Goal: Obtain resource: Download file/media

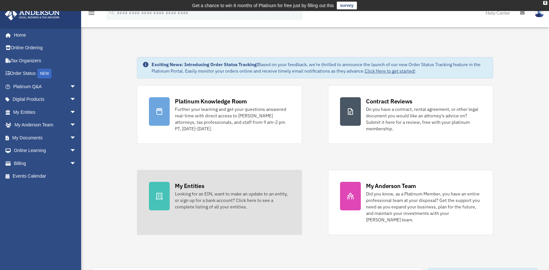
click at [208, 192] on div "Looking for an EIN, want to make an update to an entity, or sign up for a bank …" at bounding box center [232, 200] width 115 height 19
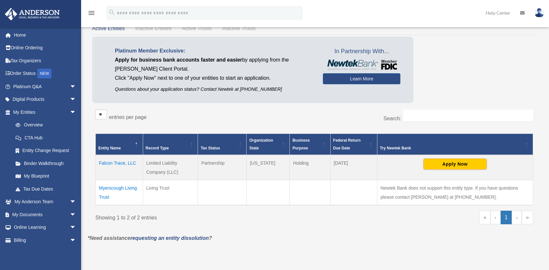
scroll to position [32, 0]
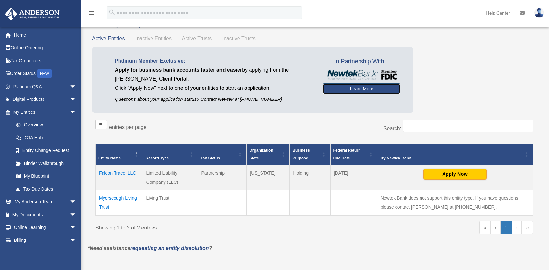
click at [359, 90] on link "Learn More" at bounding box center [362, 88] width 78 height 11
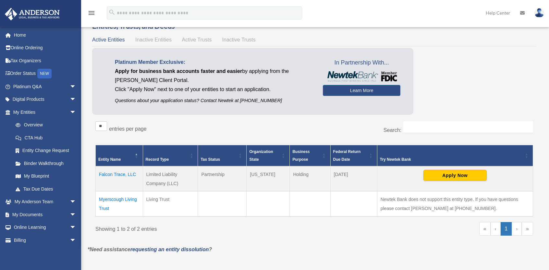
scroll to position [32, 0]
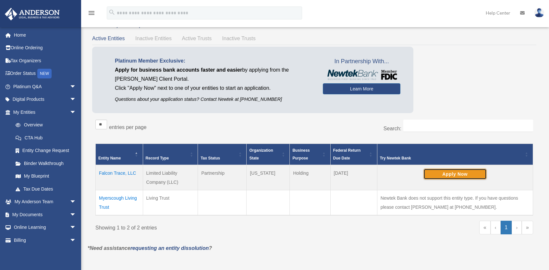
click at [463, 175] on button "Apply Now" at bounding box center [454, 174] width 63 height 11
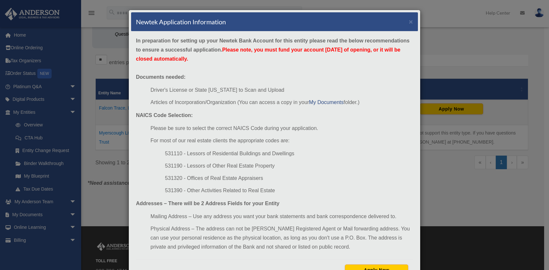
scroll to position [27, 0]
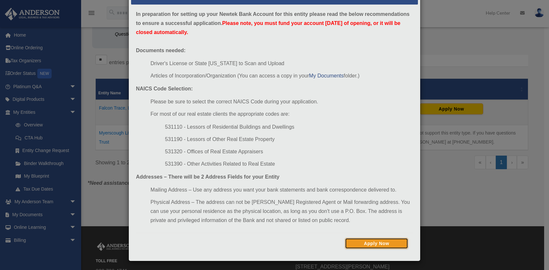
click at [378, 242] on button "Apply Now" at bounding box center [376, 243] width 63 height 11
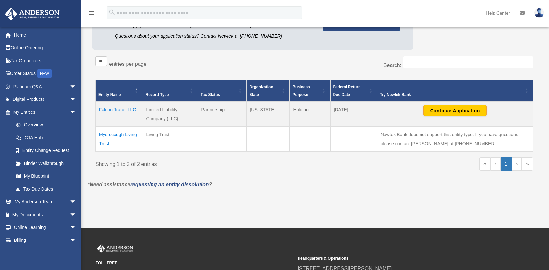
scroll to position [97, 0]
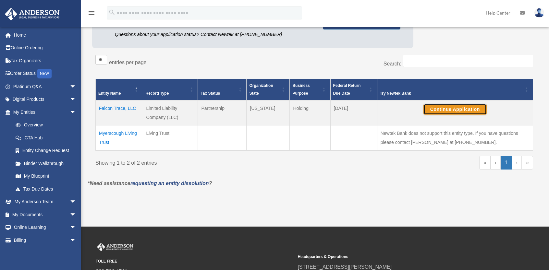
click at [450, 108] on button "Continue Application" at bounding box center [454, 109] width 63 height 11
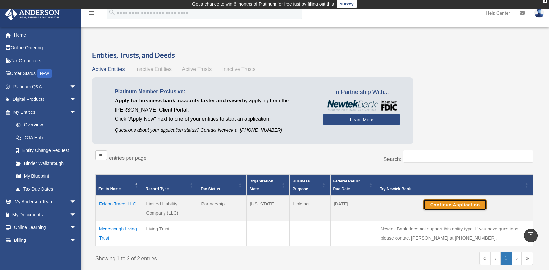
scroll to position [0, 0]
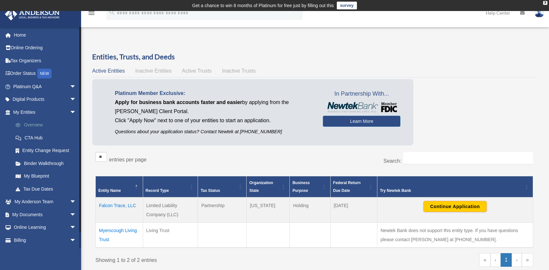
click at [32, 126] on link "Overview" at bounding box center [47, 125] width 77 height 13
click at [38, 176] on link "My Blueprint" at bounding box center [47, 176] width 77 height 13
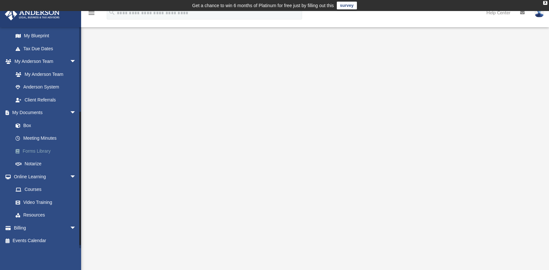
scroll to position [108, 0]
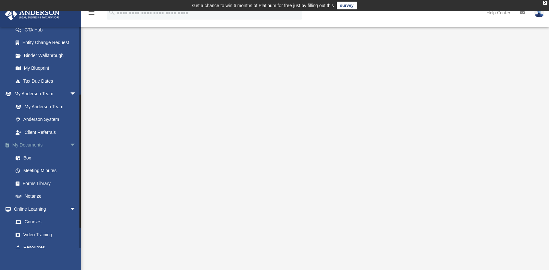
click at [70, 143] on span "arrow_drop_down" at bounding box center [76, 145] width 13 height 13
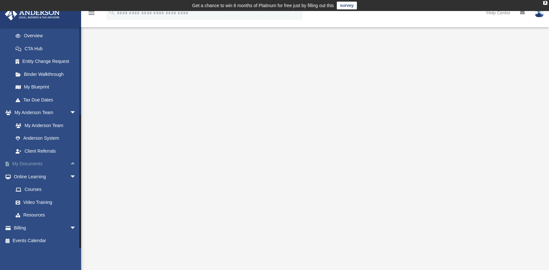
click at [39, 164] on link "My Documents arrow_drop_up" at bounding box center [45, 164] width 81 height 13
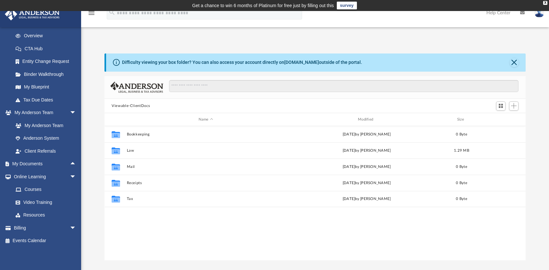
scroll to position [142, 416]
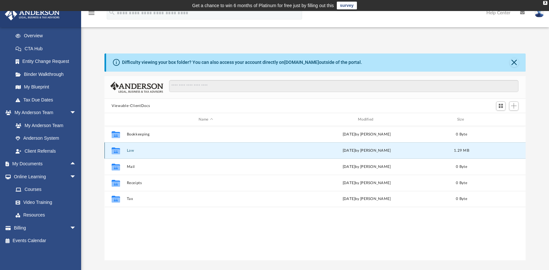
click at [132, 149] on button "Law" at bounding box center [206, 151] width 158 height 4
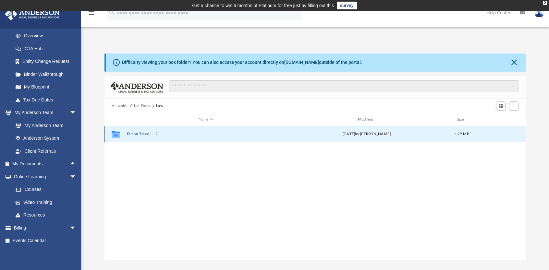
click at [142, 134] on button "Falcon Trace, LLC" at bounding box center [206, 134] width 158 height 4
click at [137, 135] on button "Initial Docs" at bounding box center [206, 134] width 158 height 4
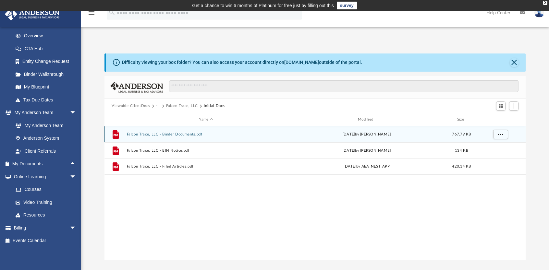
click at [173, 134] on button "Falcon Trace, LLC - Binder Documents.pdf" at bounding box center [206, 134] width 158 height 4
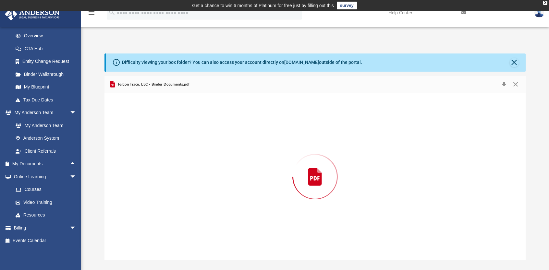
click at [172, 134] on div "Preview" at bounding box center [314, 176] width 421 height 167
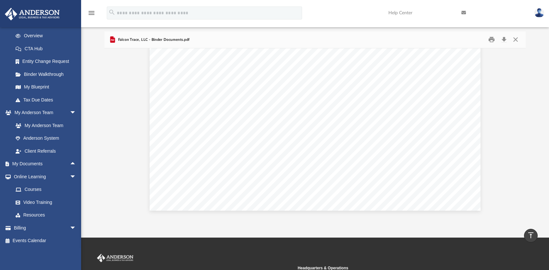
scroll to position [0, 0]
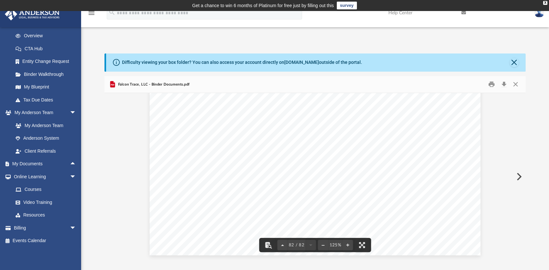
click at [519, 176] on button "Preview" at bounding box center [518, 177] width 14 height 18
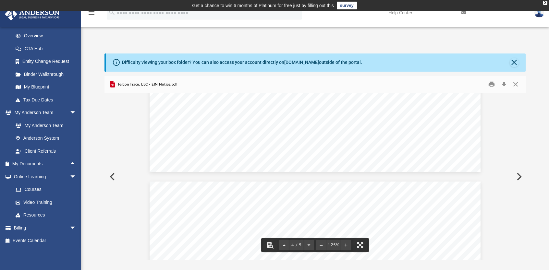
scroll to position [1233, 0]
click at [520, 179] on button "Preview" at bounding box center [518, 177] width 14 height 18
click at [516, 84] on button "Close" at bounding box center [516, 84] width 12 height 10
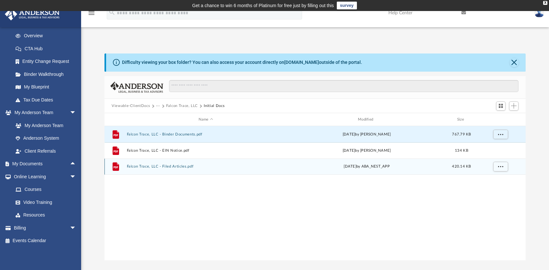
click at [179, 168] on button "Falcon Trace, LLC - Filed Articles.pdf" at bounding box center [206, 167] width 158 height 4
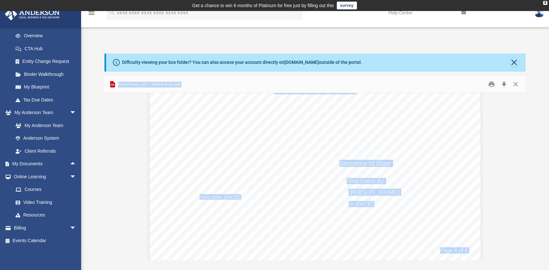
scroll to position [1585, 0]
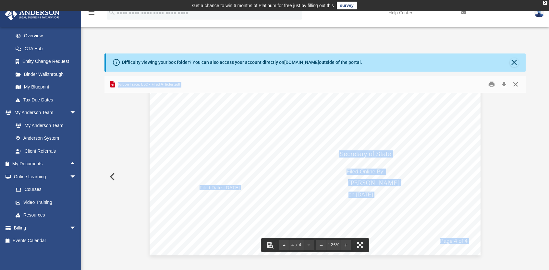
click at [515, 84] on button "Close" at bounding box center [516, 84] width 12 height 10
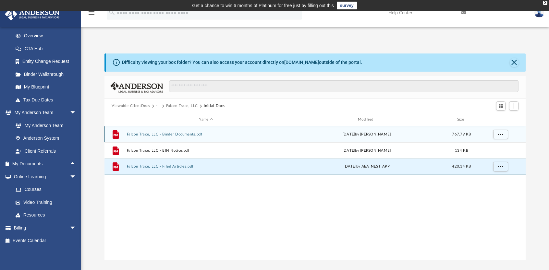
click at [140, 135] on button "Falcon Trace, LLC - Binder Documents.pdf" at bounding box center [206, 134] width 158 height 4
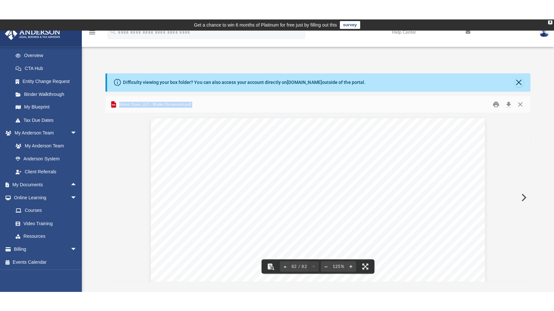
scroll to position [35478, 0]
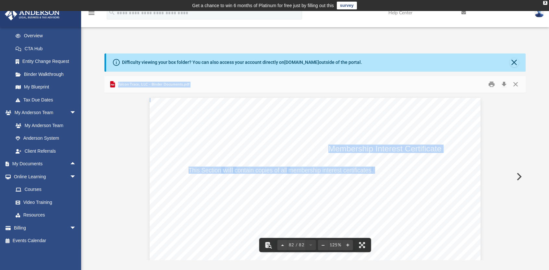
drag, startPoint x: 361, startPoint y: 246, endPoint x: 361, endPoint y: 274, distance: 28.2
click at [361, 246] on button "File preview" at bounding box center [362, 245] width 14 height 14
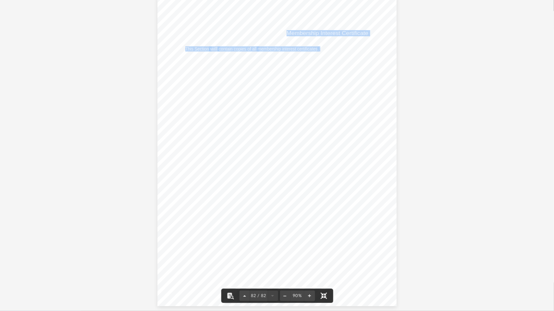
scroll to position [48, 0]
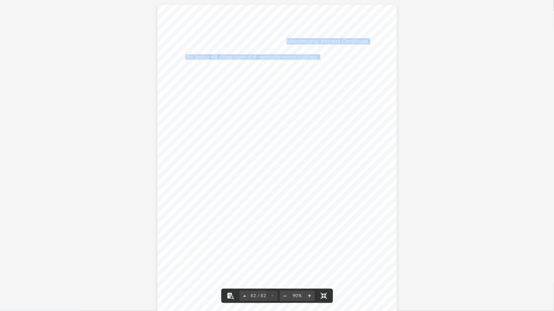
click at [338, 95] on div "Membership Interest Certificate This Section will contain copies of all members…" at bounding box center [276, 160] width 239 height 310
click at [258, 59] on span "membership interest certificates" at bounding box center [288, 57] width 60 height 5
click at [243, 270] on button "File preview" at bounding box center [244, 296] width 10 height 14
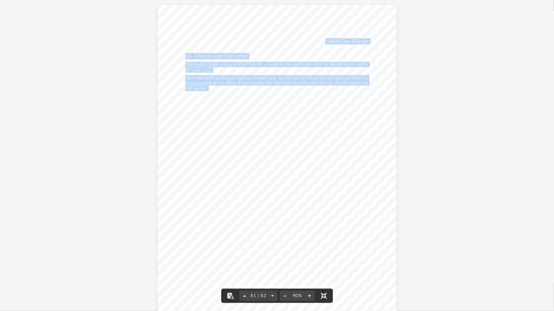
click at [244, 270] on button "File preview" at bounding box center [244, 296] width 10 height 14
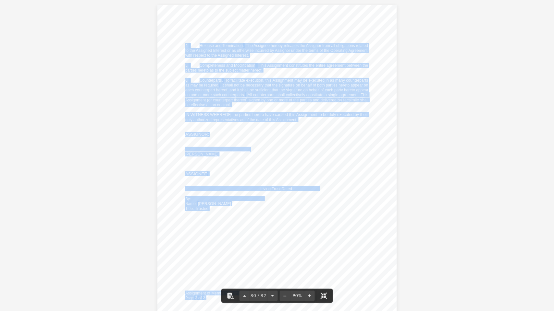
click at [244, 270] on button "File preview" at bounding box center [244, 296] width 10 height 14
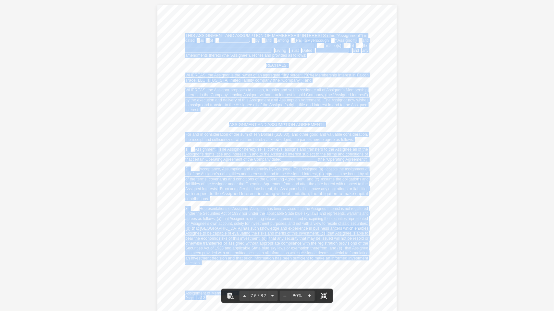
click at [244, 270] on button "File preview" at bounding box center [244, 296] width 10 height 14
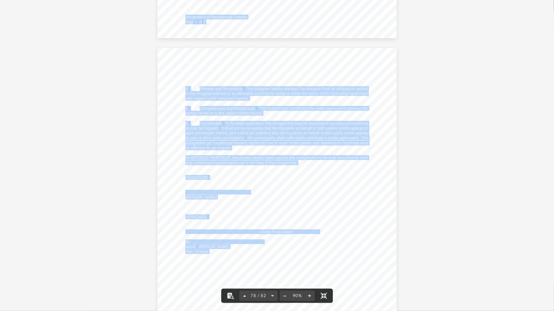
click at [244, 270] on button "File preview" at bounding box center [244, 296] width 10 height 14
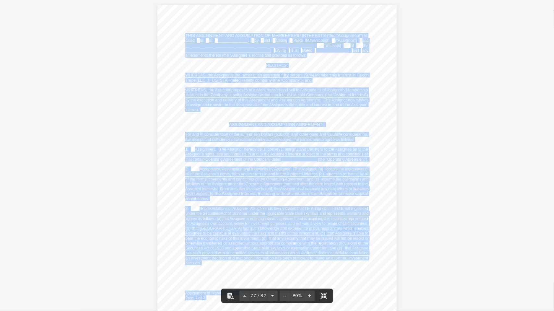
click at [271, 207] on span ". Assignee has been advised that the Assigned Interest is not registered" at bounding box center [308, 209] width 120 height 4
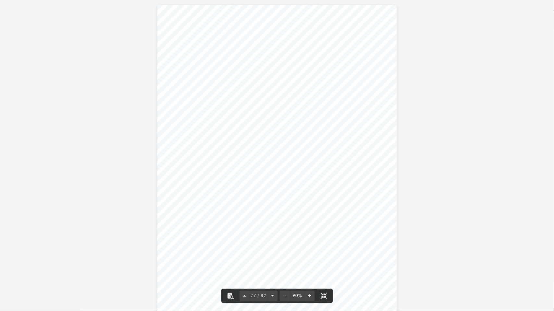
click at [245, 270] on button "File preview" at bounding box center [244, 296] width 10 height 14
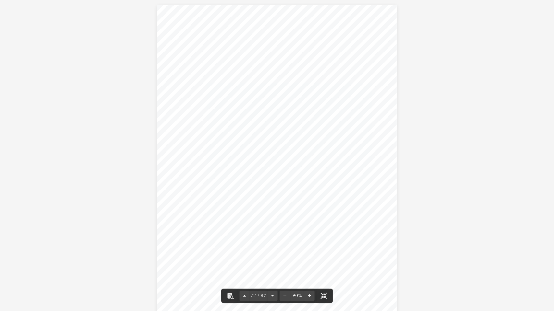
click at [245, 270] on button "File preview" at bounding box center [244, 296] width 10 height 14
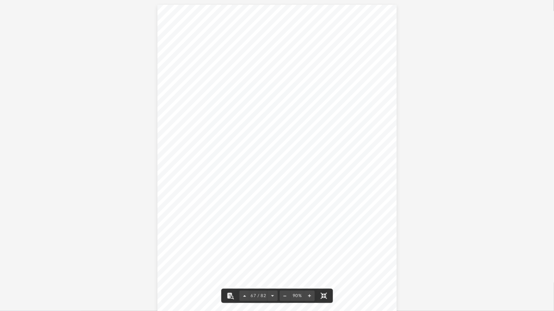
click at [245, 270] on button "File preview" at bounding box center [244, 296] width 10 height 14
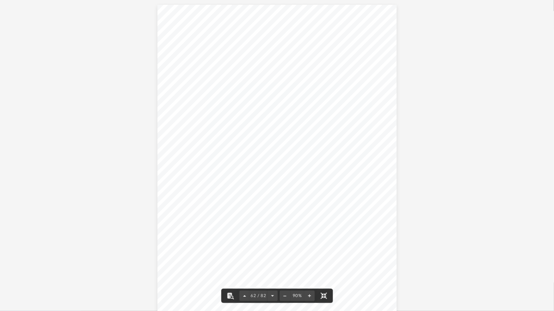
click at [245, 270] on button "File preview" at bounding box center [244, 296] width 10 height 14
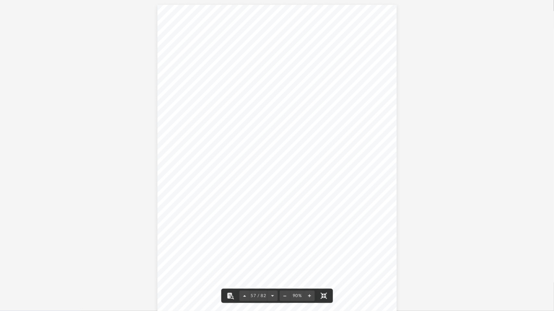
click at [245, 270] on button "File preview" at bounding box center [244, 296] width 10 height 14
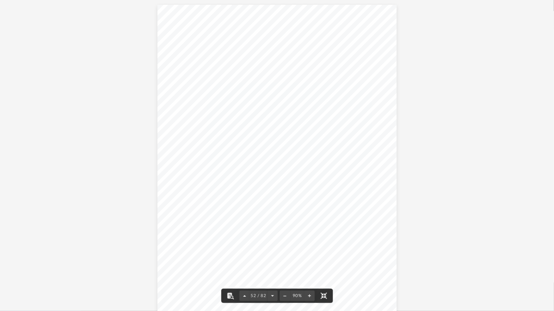
click at [245, 270] on button "File preview" at bounding box center [244, 296] width 10 height 14
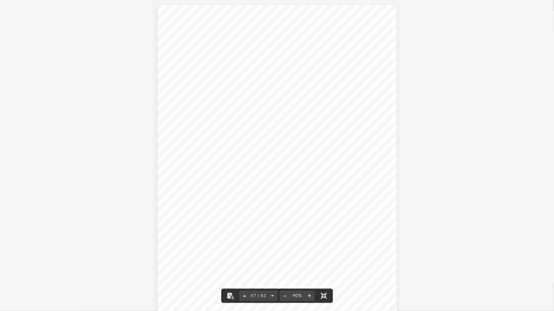
click at [245, 270] on button "File preview" at bounding box center [244, 296] width 10 height 14
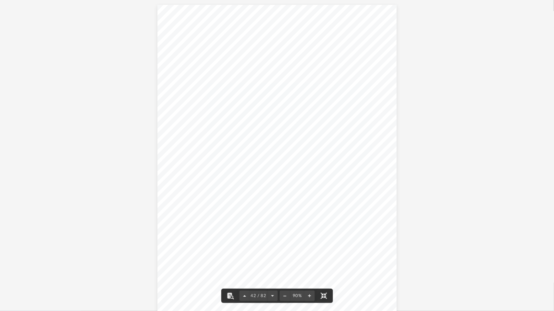
click at [245, 270] on button "File preview" at bounding box center [244, 296] width 10 height 14
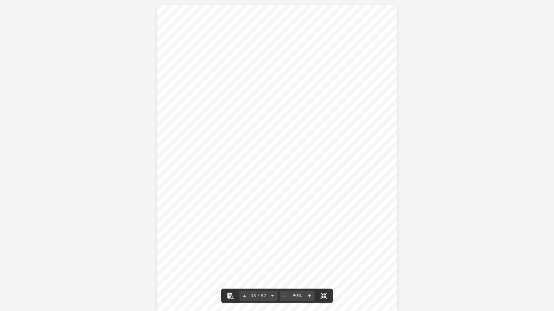
scroll to position [11505, 0]
click at [247, 270] on button "File preview" at bounding box center [244, 296] width 10 height 14
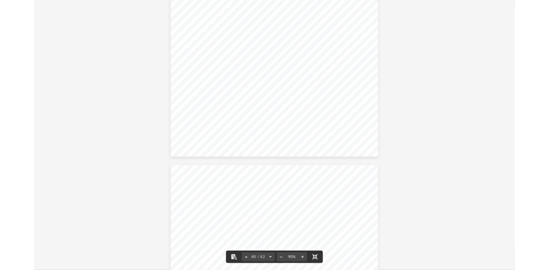
scroll to position [25245, 0]
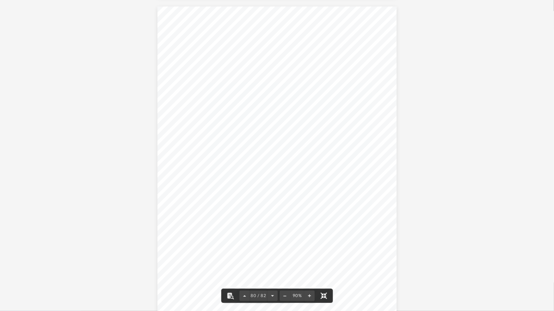
click at [324, 270] on button "File preview" at bounding box center [324, 296] width 14 height 14
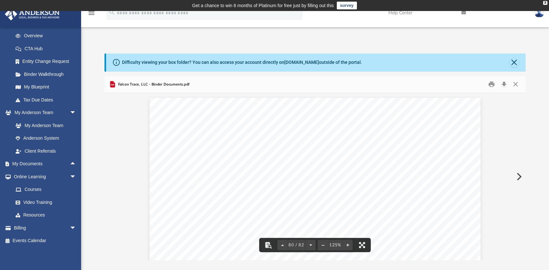
scroll to position [5, 5]
